Goal: Find specific page/section: Find specific page/section

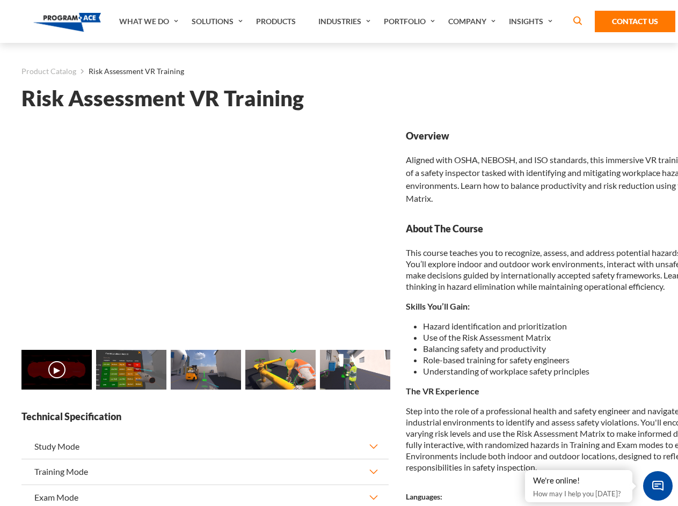
click at [219, 21] on link "Solutions" at bounding box center [218, 21] width 64 height 43
click at [0, 0] on div "AI & Computer Vision Solutions Computer Vision Quality Control AI tools for fas…" at bounding box center [0, 0] width 0 height 0
click at [0, 0] on div "AI & Computer Vision Solutions Virtual Training Solutions Virtual Tour Solution…" at bounding box center [0, 0] width 0 height 0
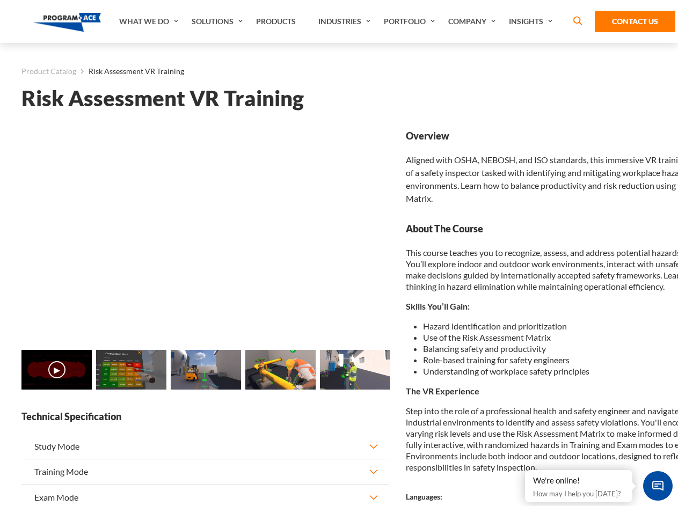
click at [0, 0] on div "AI & Computer Vision Solutions Virtual Training Solutions Virtual Tour Solution…" at bounding box center [0, 0] width 0 height 0
click at [0, 0] on div "AI & Computer Vision Solutions Computer Vision Quality Control AI tools for fas…" at bounding box center [0, 0] width 0 height 0
